Goal: Check status: Check status

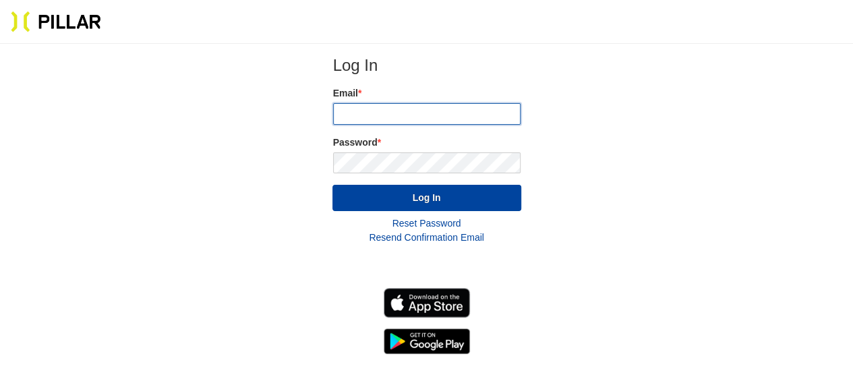
type input "[EMAIL_ADDRESS][DOMAIN_NAME]"
click at [345, 212] on form "Log In Email * [EMAIL_ADDRESS][DOMAIN_NAME] Password * Log In Reset Password Re…" at bounding box center [426, 150] width 189 height 190
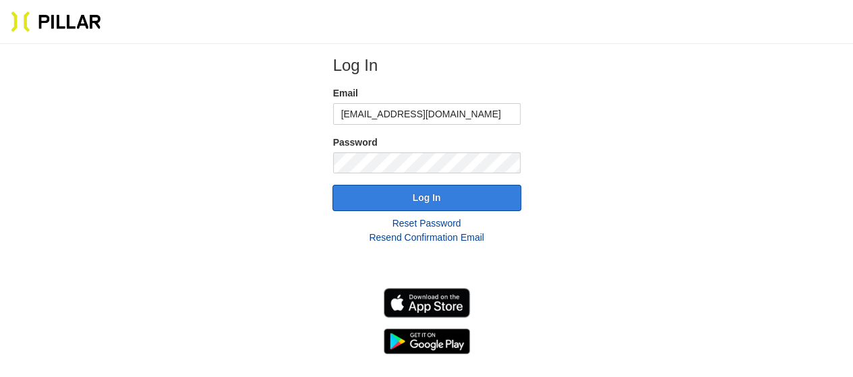
click at [346, 206] on button "Log In" at bounding box center [426, 198] width 189 height 26
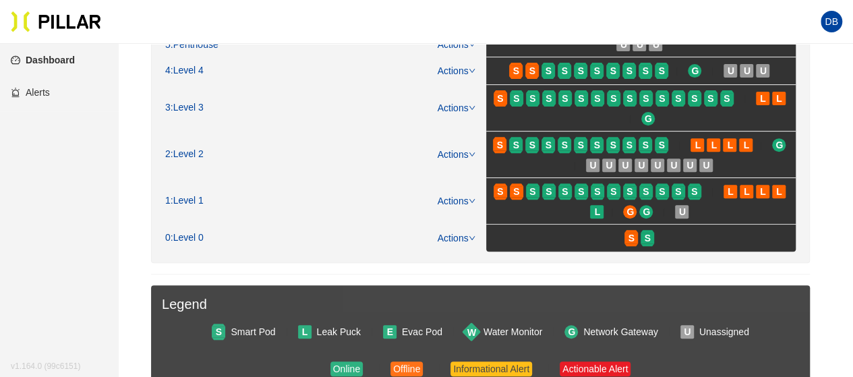
scroll to position [135, 0]
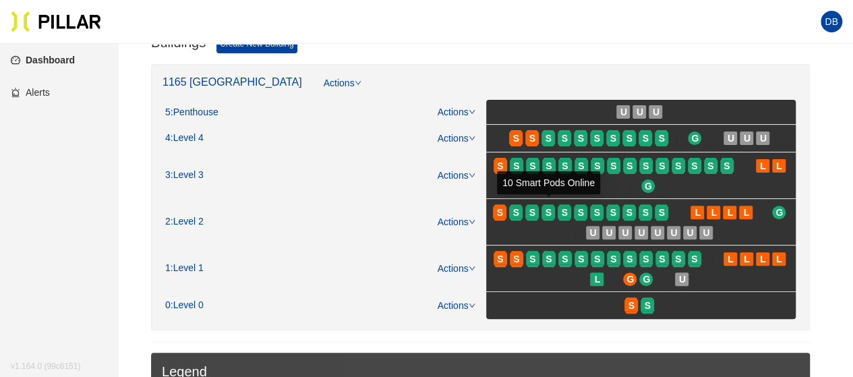
click at [549, 208] on span "S" at bounding box center [548, 212] width 6 height 15
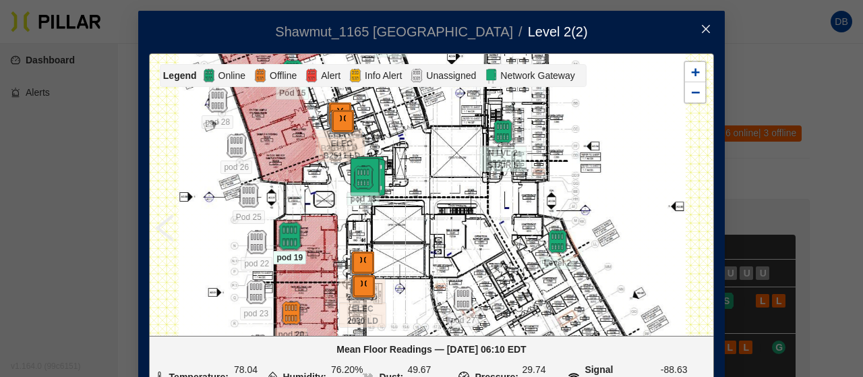
click at [290, 237] on img at bounding box center [289, 236] width 29 height 29
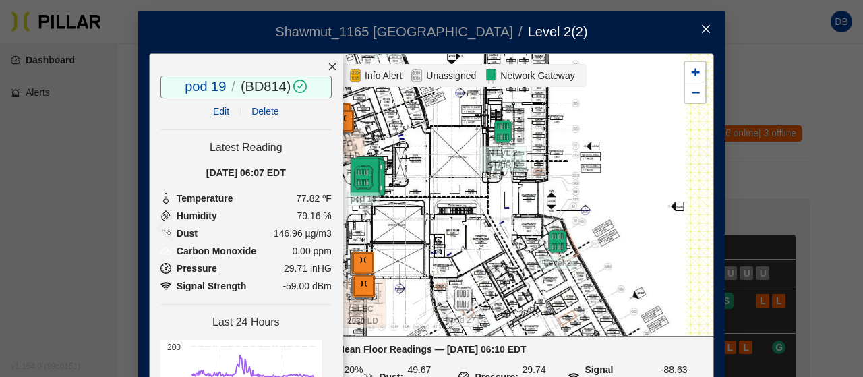
click at [701, 28] on icon "close" at bounding box center [706, 29] width 11 height 11
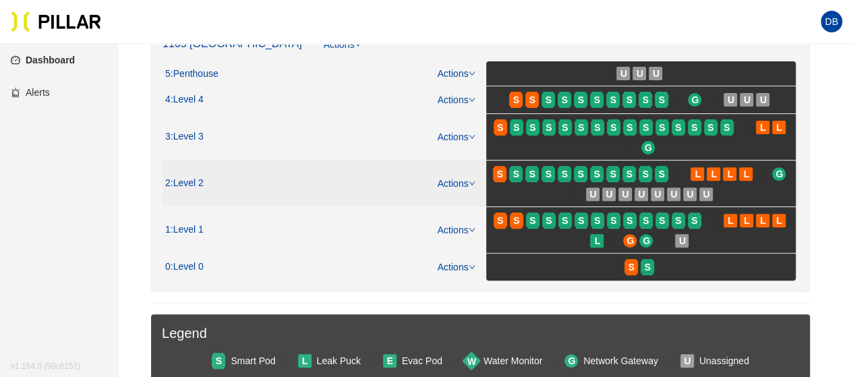
scroll to position [202, 0]
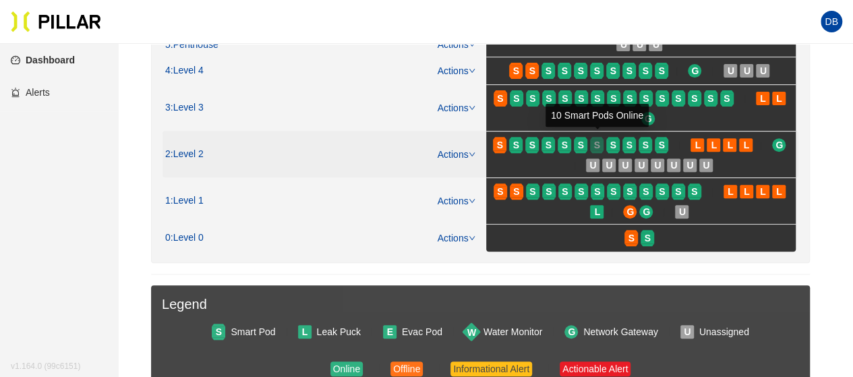
click at [603, 143] on div "S" at bounding box center [596, 145] width 13 height 11
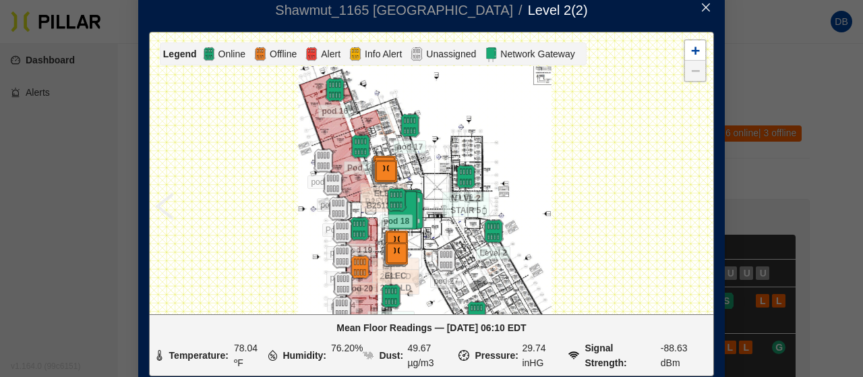
drag, startPoint x: 271, startPoint y: 177, endPoint x: 266, endPoint y: 254, distance: 76.3
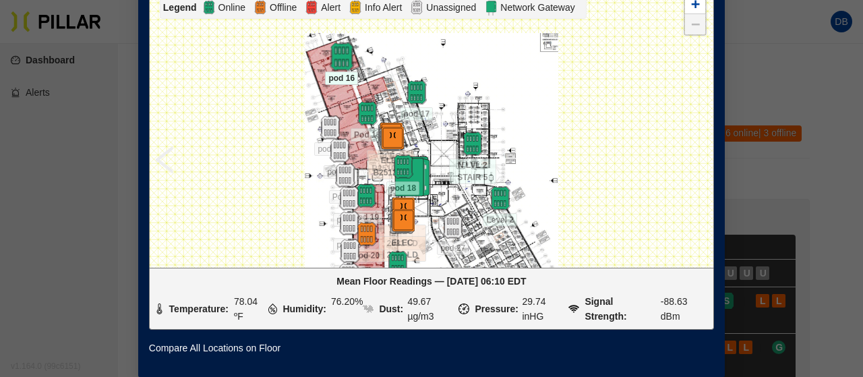
click at [343, 52] on img at bounding box center [341, 56] width 29 height 29
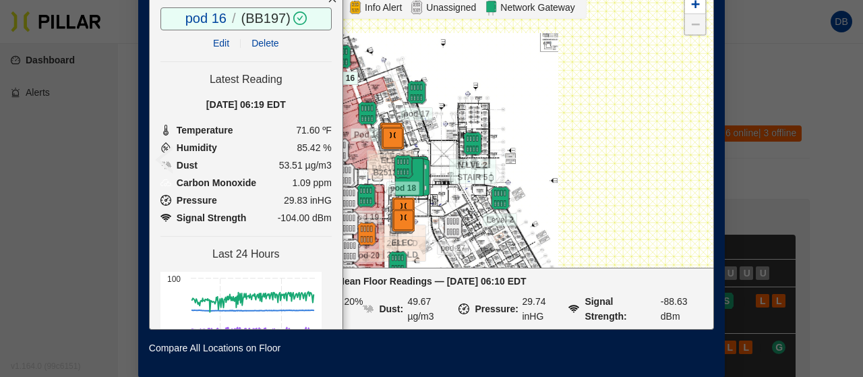
click at [411, 88] on div "ELEC 2030 LD ELEC 2031 LD ELEC B2510 LD ELEC B2511 LD Level 2 N LVL 2 Area D N …" at bounding box center [431, 126] width 565 height 283
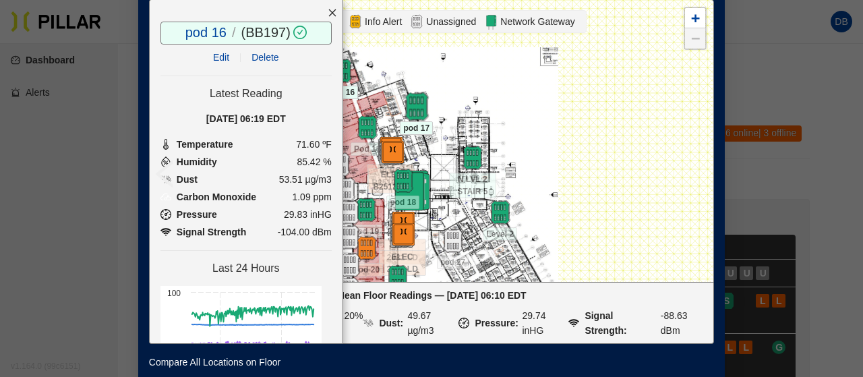
click at [411, 105] on img at bounding box center [416, 106] width 29 height 29
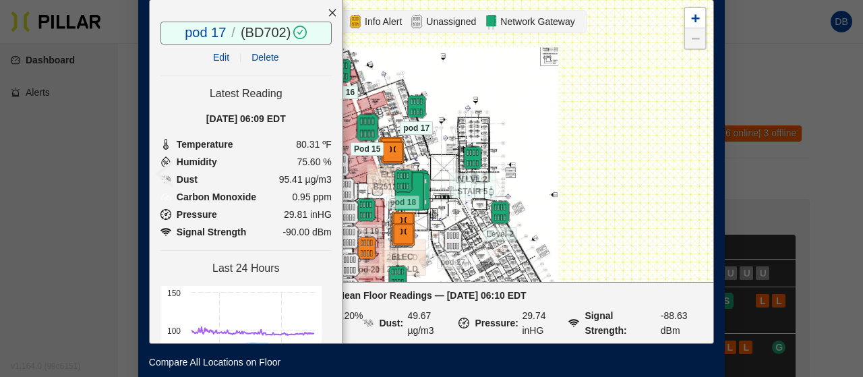
click at [365, 124] on img at bounding box center [367, 127] width 29 height 29
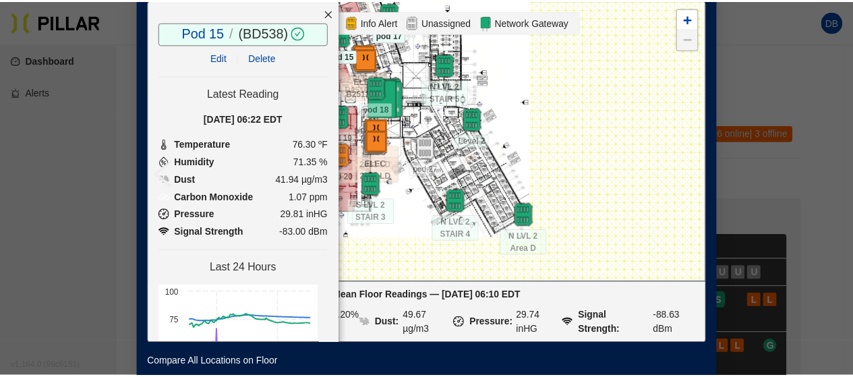
scroll to position [0, 0]
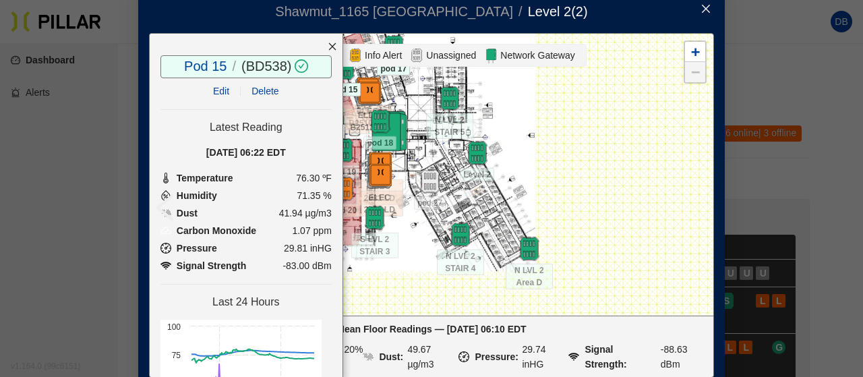
drag, startPoint x: 462, startPoint y: 239, endPoint x: 440, endPoint y: 132, distance: 109.5
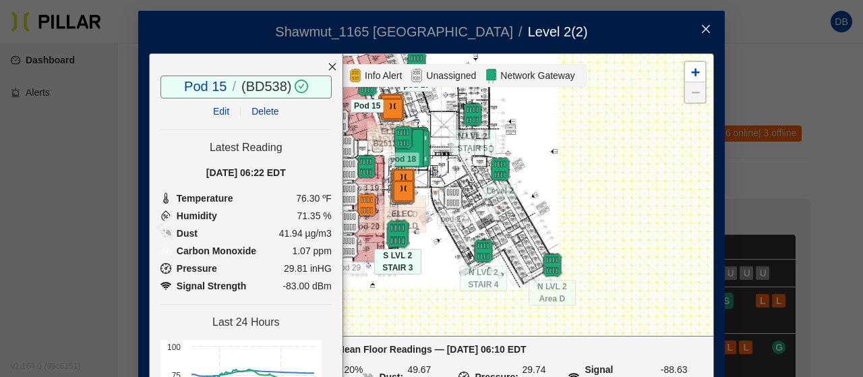
click at [389, 235] on img at bounding box center [397, 234] width 29 height 29
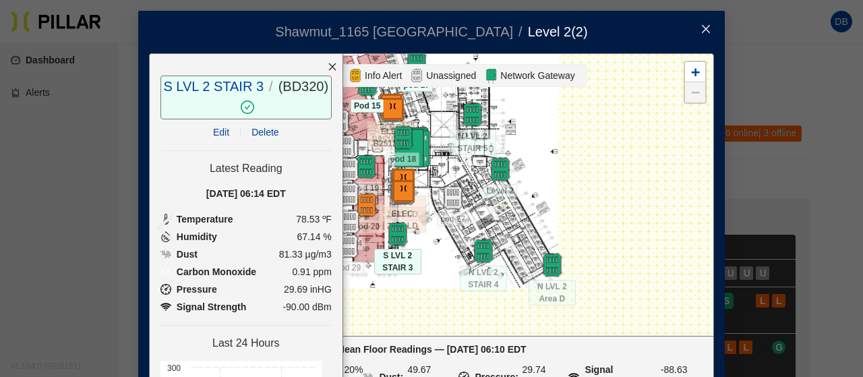
click at [328, 66] on icon "close" at bounding box center [332, 66] width 9 height 9
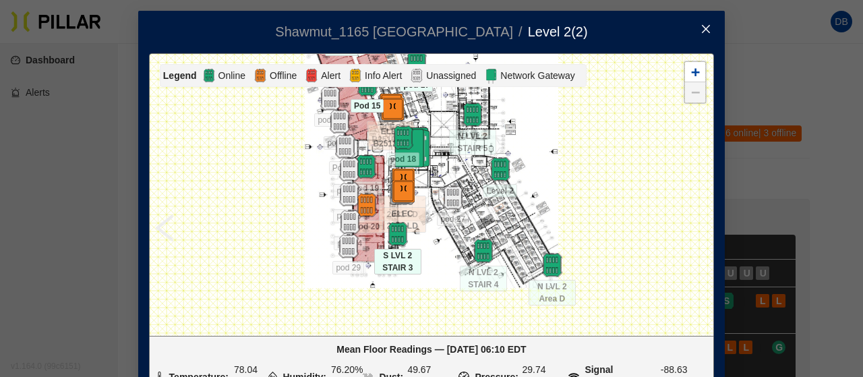
click at [701, 30] on icon "close" at bounding box center [706, 29] width 11 height 11
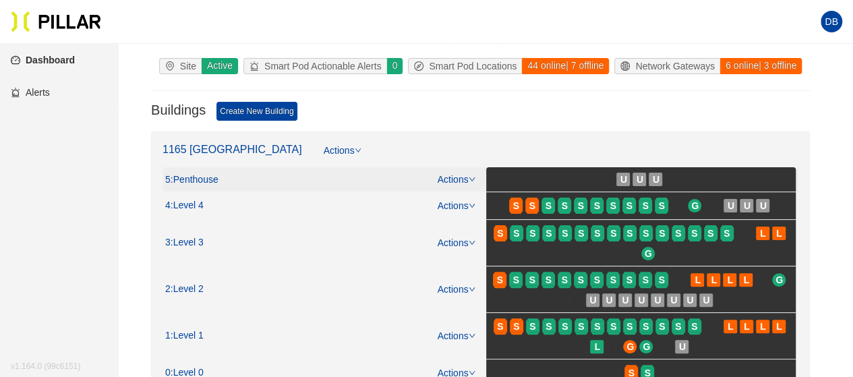
scroll to position [135, 0]
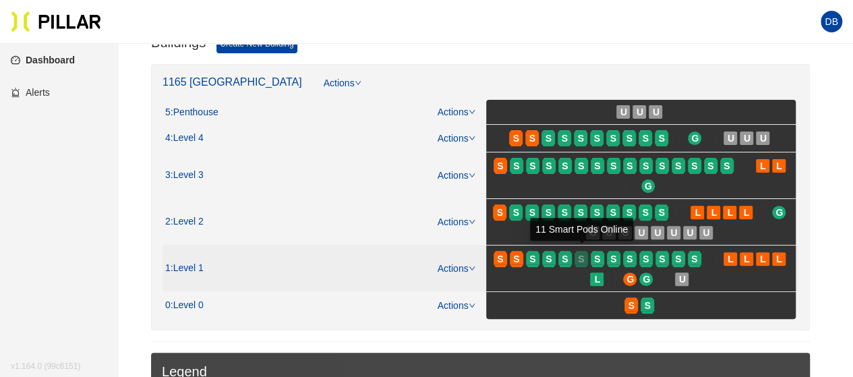
click at [580, 258] on span "S" at bounding box center [581, 258] width 6 height 15
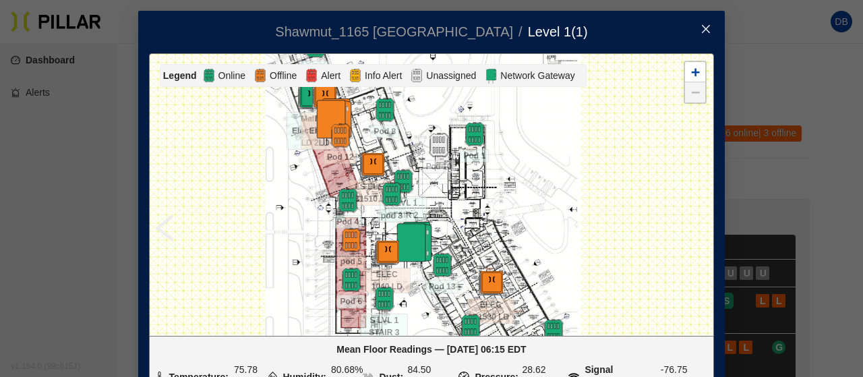
drag, startPoint x: 301, startPoint y: 220, endPoint x: 281, endPoint y: 107, distance: 115.7
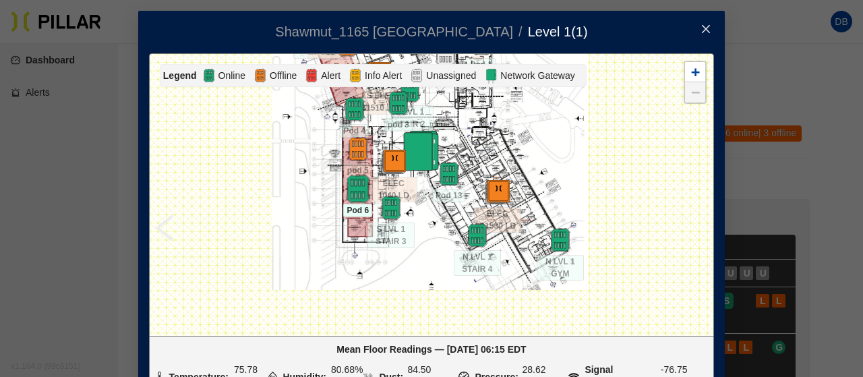
click at [348, 192] on img at bounding box center [357, 189] width 29 height 29
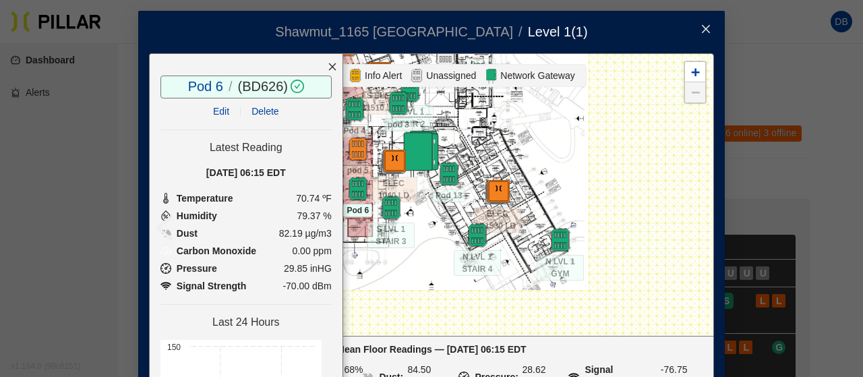
click at [328, 65] on icon "close" at bounding box center [331, 66] width 7 height 7
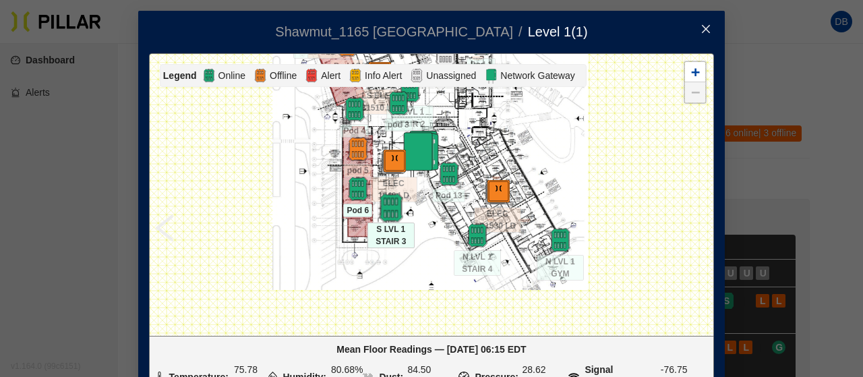
click at [386, 208] on img at bounding box center [390, 208] width 29 height 29
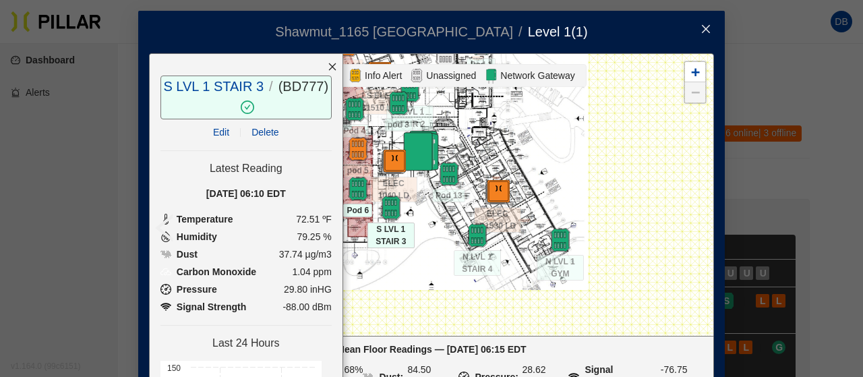
click at [322, 66] on div at bounding box center [332, 67] width 20 height 26
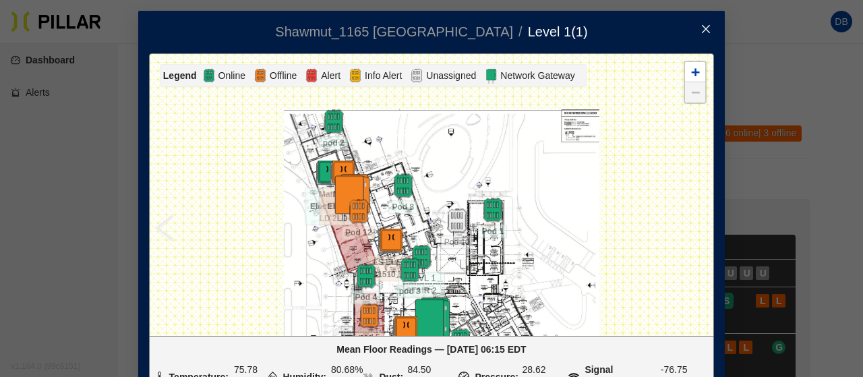
drag, startPoint x: 260, startPoint y: 137, endPoint x: 272, endPoint y: 318, distance: 181.8
click at [272, 318] on div at bounding box center [432, 194] width 564 height 281
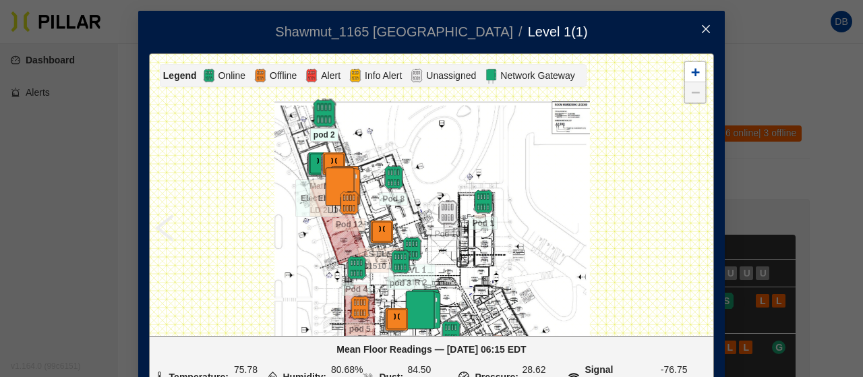
click at [324, 119] on img at bounding box center [323, 113] width 29 height 29
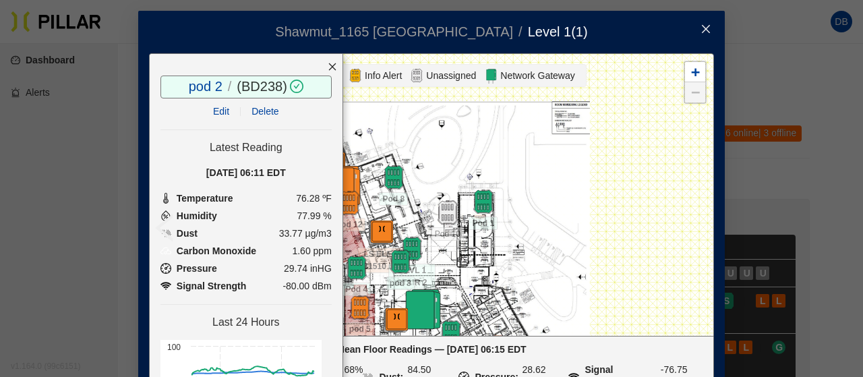
click at [322, 60] on div at bounding box center [332, 67] width 20 height 26
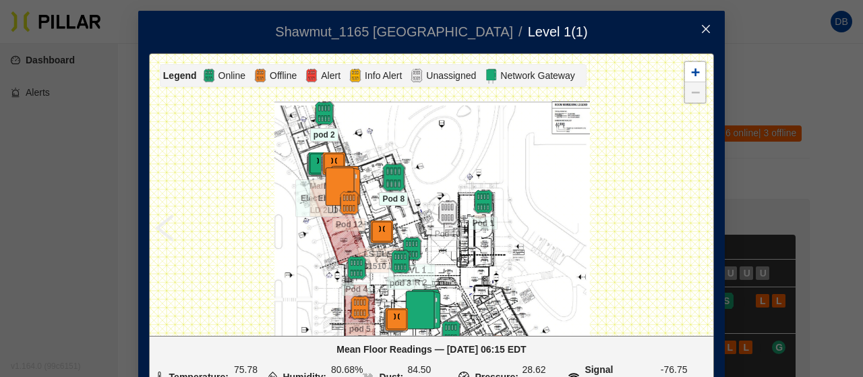
click at [389, 185] on img at bounding box center [393, 177] width 29 height 29
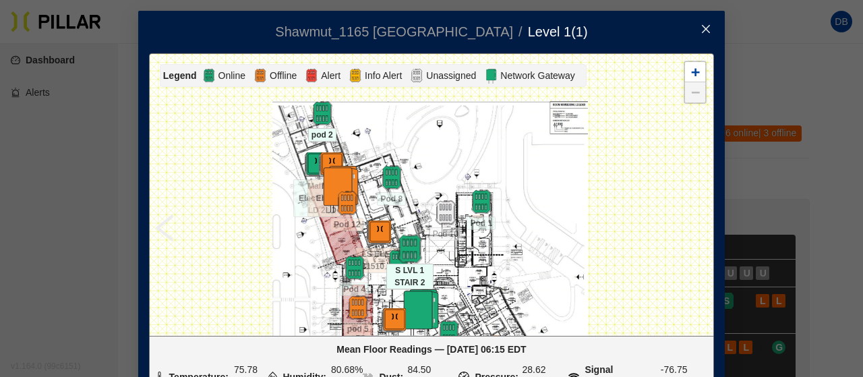
click at [409, 249] on img at bounding box center [409, 249] width 29 height 29
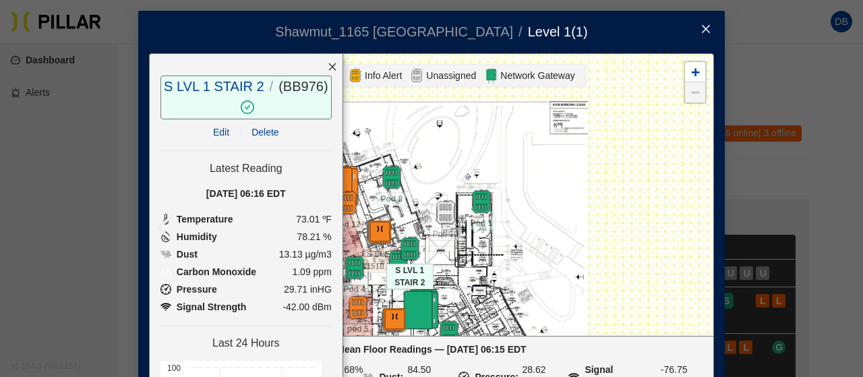
click at [704, 28] on icon "close" at bounding box center [706, 29] width 11 height 11
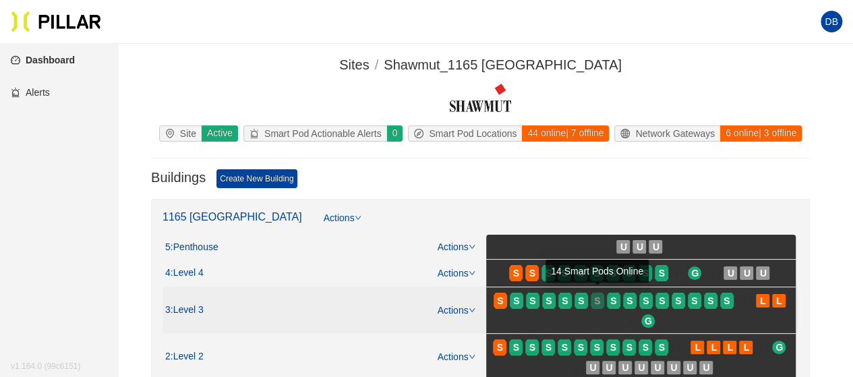
click at [595, 295] on span "S" at bounding box center [597, 300] width 6 height 15
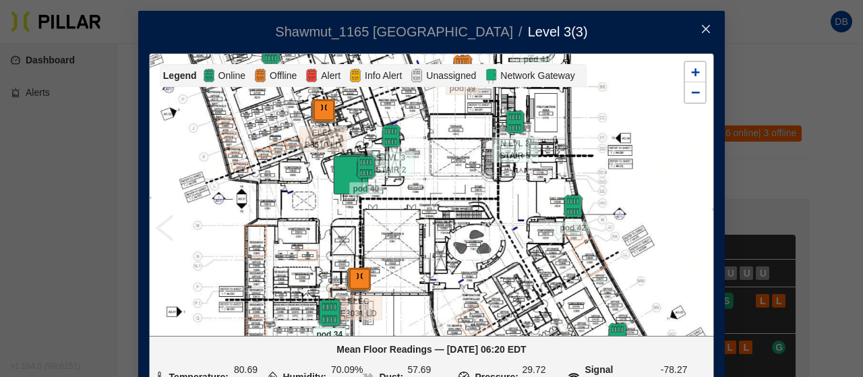
click at [327, 307] on img at bounding box center [329, 313] width 29 height 29
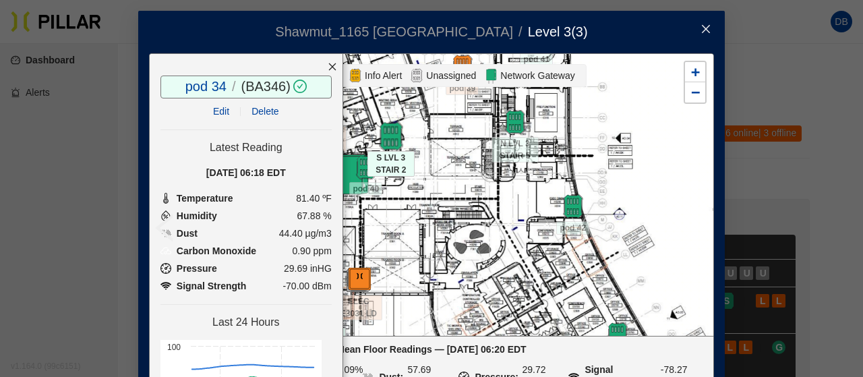
click at [392, 138] on img at bounding box center [390, 136] width 29 height 29
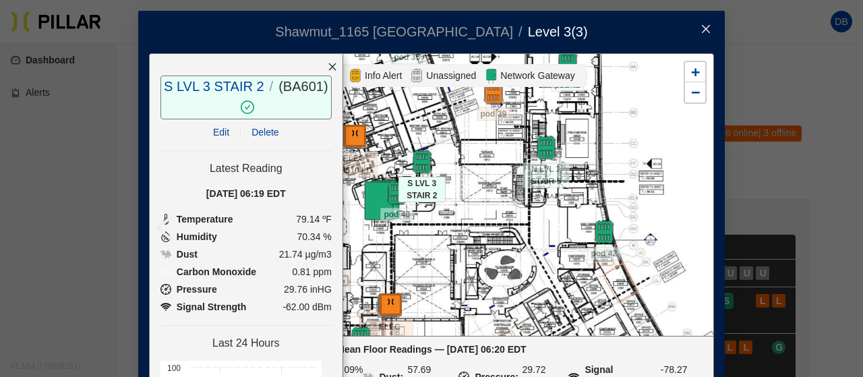
drag, startPoint x: 431, startPoint y: 220, endPoint x: 489, endPoint y: 254, distance: 67.3
click at [489, 254] on div at bounding box center [432, 194] width 564 height 281
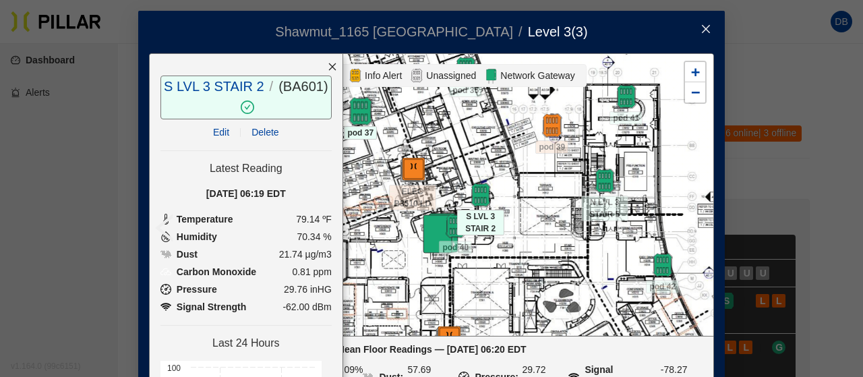
click at [349, 114] on img at bounding box center [360, 111] width 29 height 29
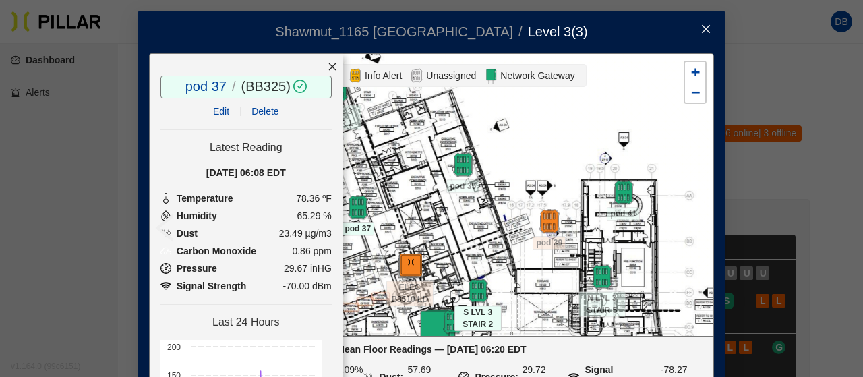
drag, startPoint x: 437, startPoint y: 122, endPoint x: 434, endPoint y: 218, distance: 95.8
click at [434, 218] on div at bounding box center [432, 194] width 564 height 281
click at [455, 165] on img at bounding box center [462, 164] width 29 height 29
click at [328, 65] on icon "close" at bounding box center [332, 66] width 9 height 9
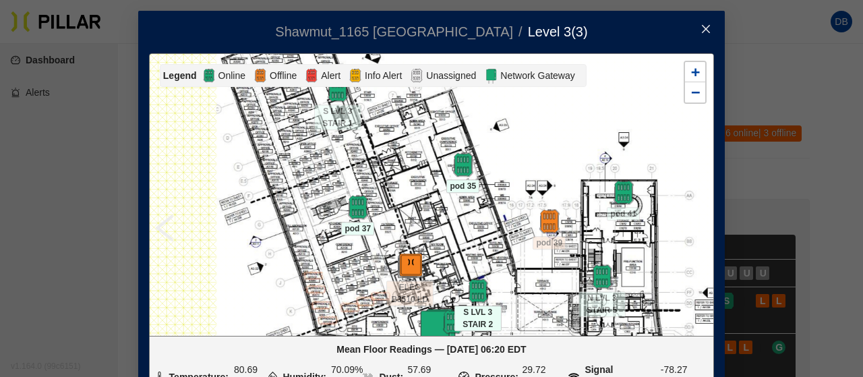
drag, startPoint x: 705, startPoint y: 26, endPoint x: 699, endPoint y: 34, distance: 10.5
click at [704, 26] on icon "close" at bounding box center [706, 29] width 11 height 11
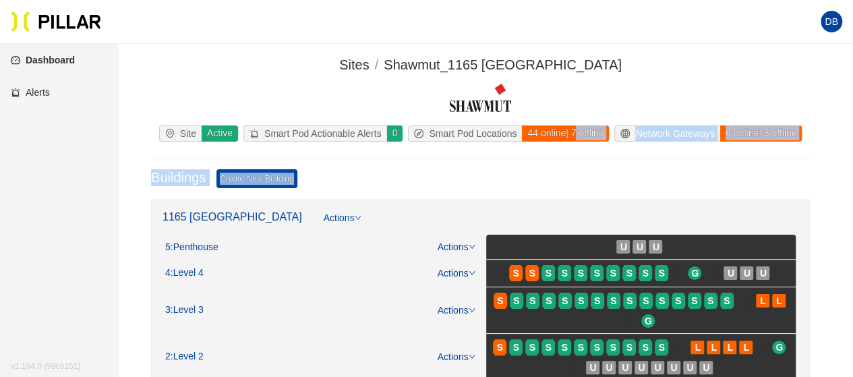
drag, startPoint x: 599, startPoint y: 191, endPoint x: 571, endPoint y: 119, distance: 77.5
click at [584, 276] on span "S" at bounding box center [581, 273] width 6 height 15
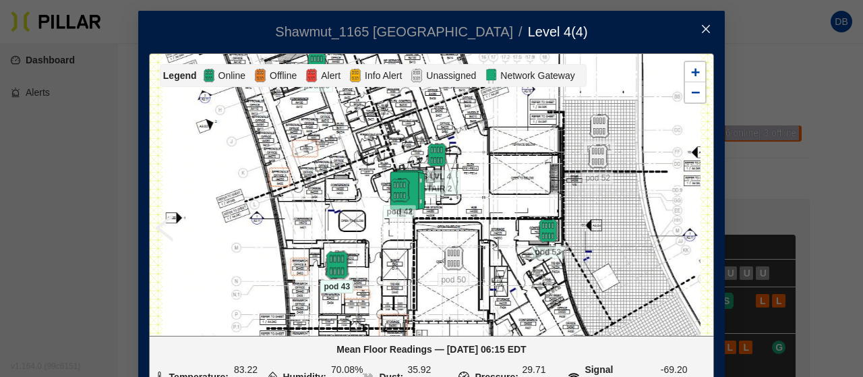
click at [330, 258] on img at bounding box center [336, 265] width 29 height 29
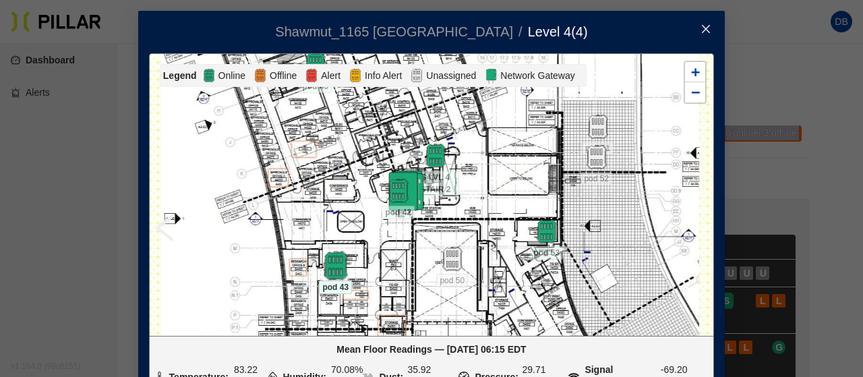
click at [330, 266] on img at bounding box center [335, 265] width 29 height 29
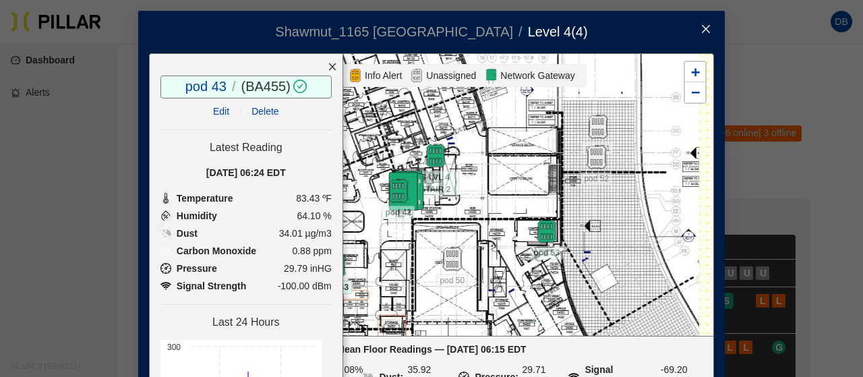
click at [324, 69] on div at bounding box center [332, 67] width 20 height 26
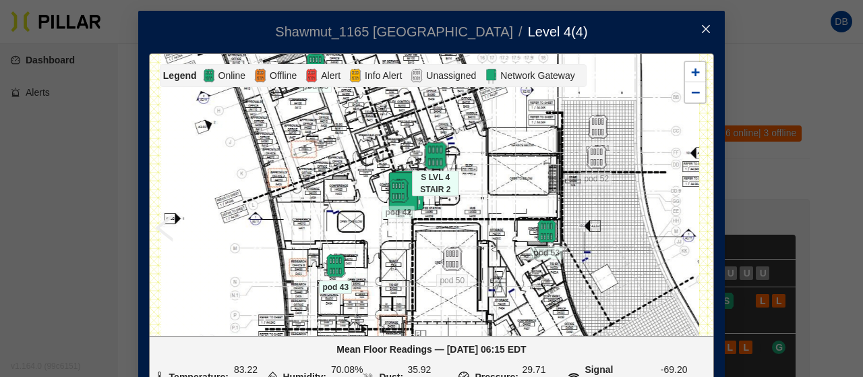
click at [437, 160] on img at bounding box center [435, 156] width 29 height 29
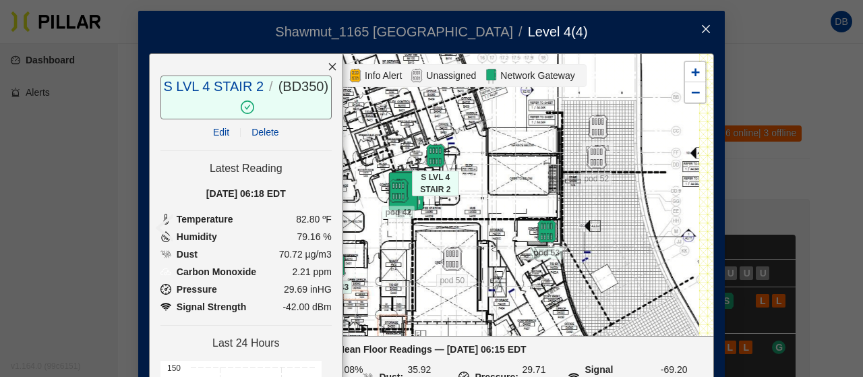
click at [328, 66] on icon "close" at bounding box center [331, 66] width 7 height 7
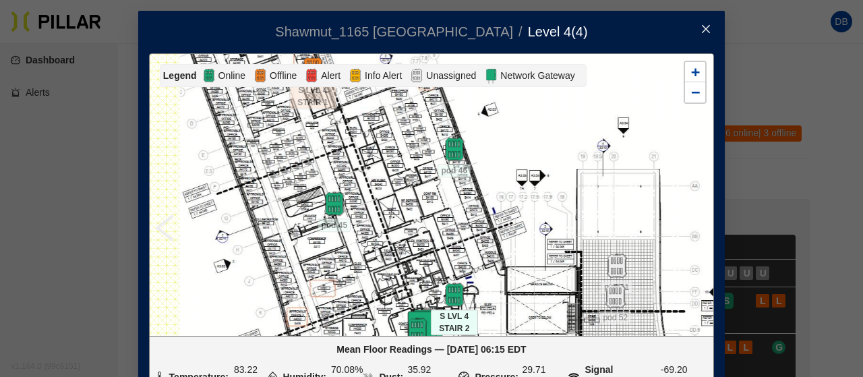
drag, startPoint x: 351, startPoint y: 162, endPoint x: 369, endPoint y: 272, distance: 112.2
click at [369, 272] on div at bounding box center [432, 194] width 564 height 281
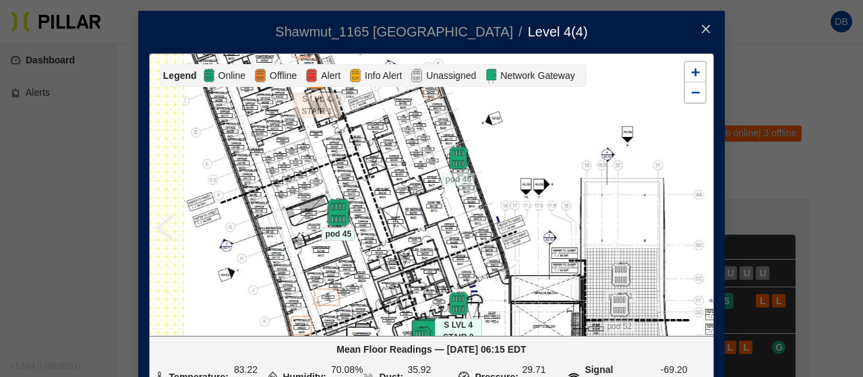
click at [332, 210] on img at bounding box center [338, 212] width 29 height 29
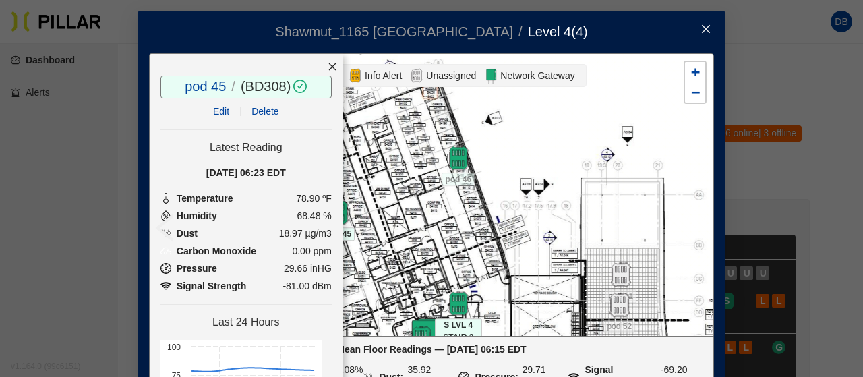
click at [328, 67] on icon "close" at bounding box center [331, 66] width 7 height 7
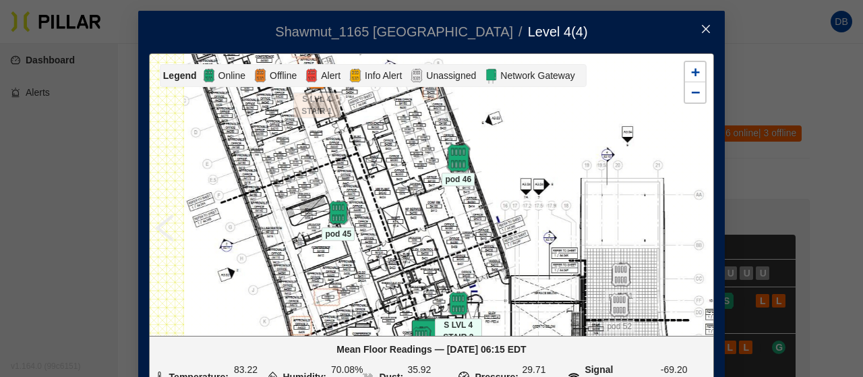
click at [454, 163] on img at bounding box center [458, 158] width 29 height 29
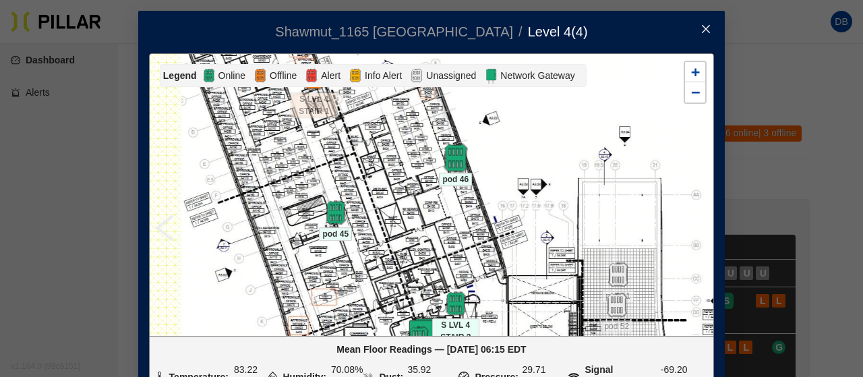
click at [449, 163] on img at bounding box center [455, 158] width 29 height 29
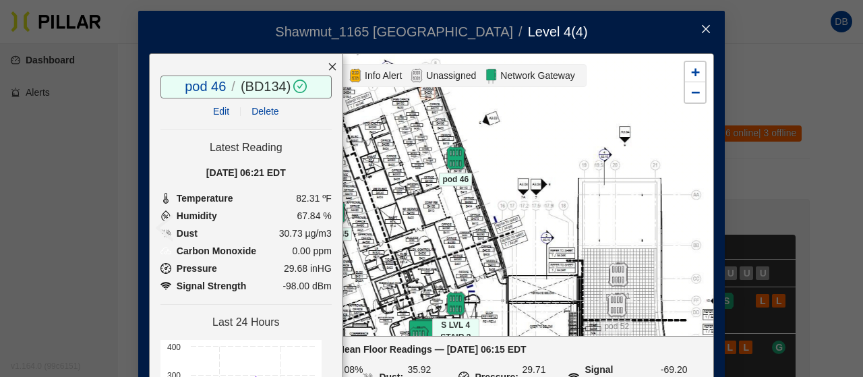
click at [328, 67] on icon "close" at bounding box center [332, 66] width 9 height 9
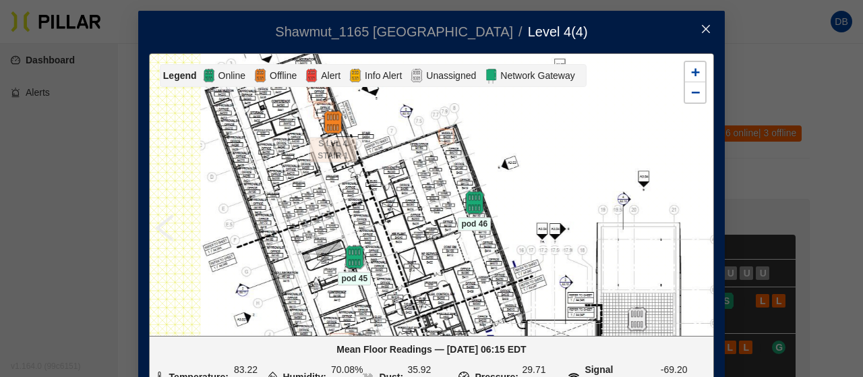
drag, startPoint x: 387, startPoint y: 193, endPoint x: 427, endPoint y: 251, distance: 71.3
click at [427, 251] on div at bounding box center [432, 194] width 564 height 281
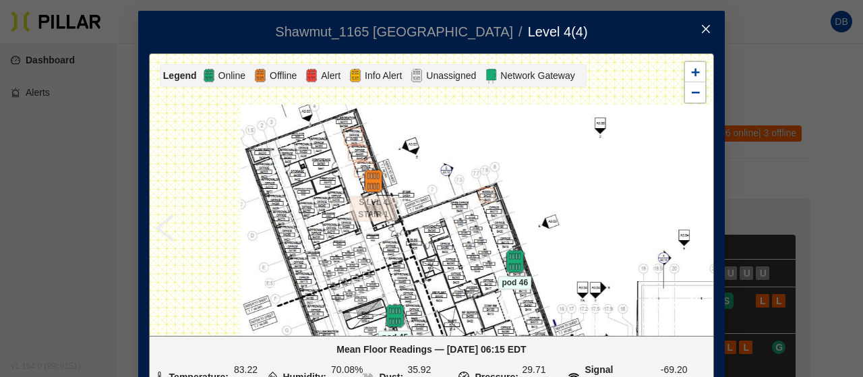
click at [695, 22] on span "Close" at bounding box center [706, 30] width 38 height 38
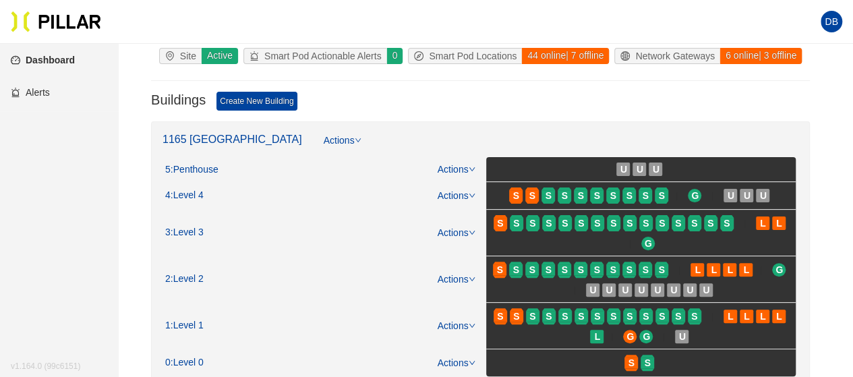
scroll to position [135, 0]
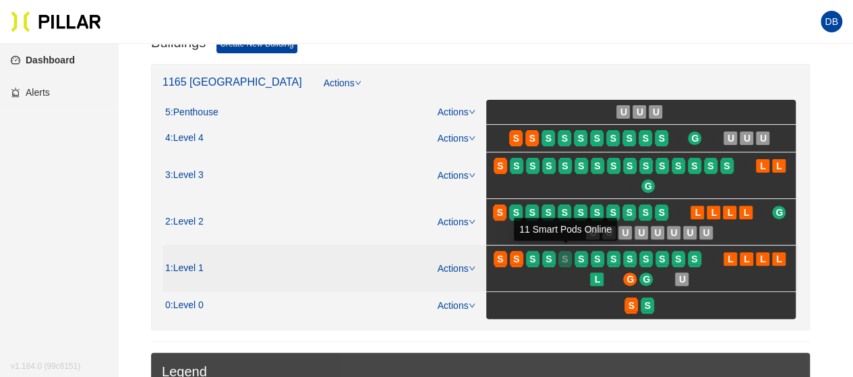
click at [569, 254] on div "S" at bounding box center [564, 259] width 13 height 11
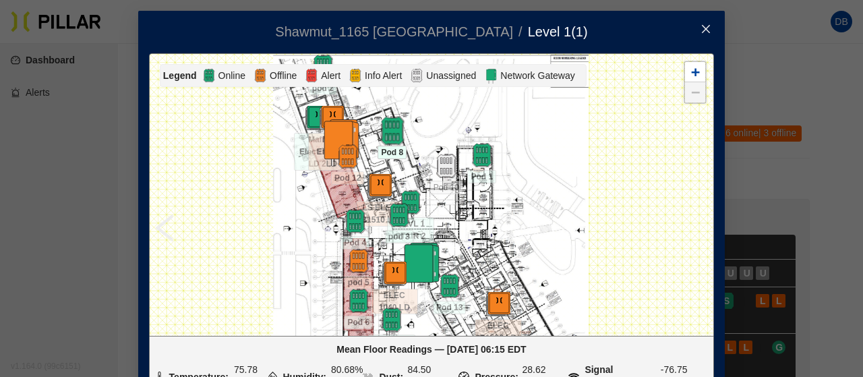
click at [392, 127] on img at bounding box center [392, 131] width 29 height 29
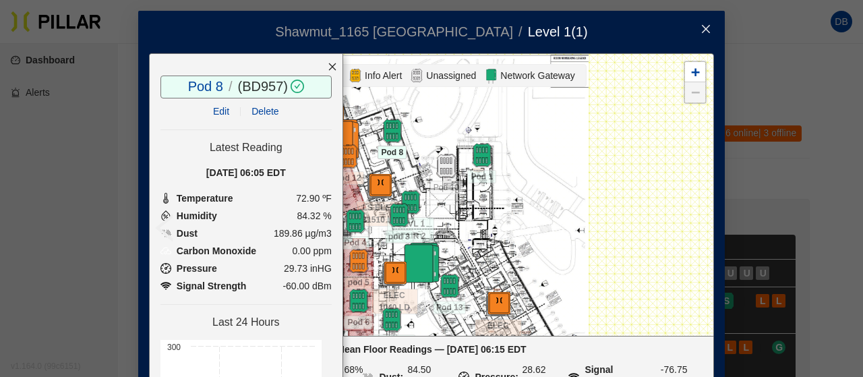
click at [328, 68] on icon "close" at bounding box center [332, 66] width 9 height 9
